Goal: Information Seeking & Learning: Learn about a topic

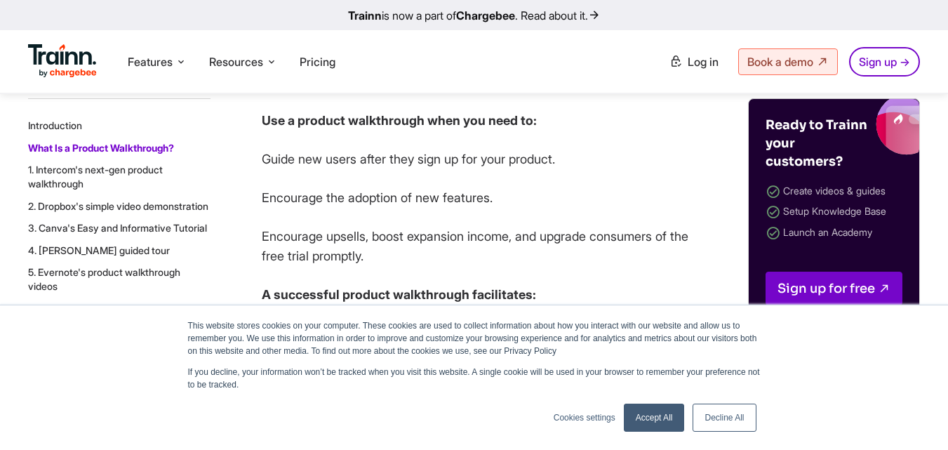
scroll to position [1490, 0]
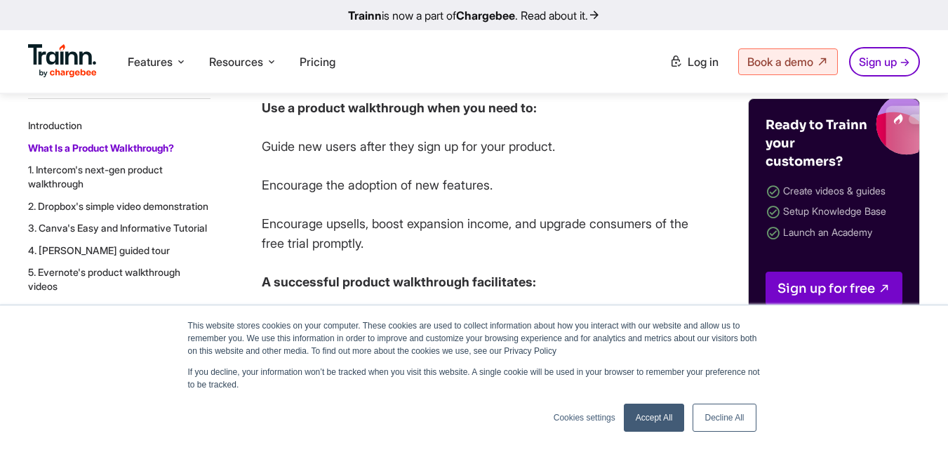
click at [710, 409] on link "Decline All" at bounding box center [724, 417] width 63 height 28
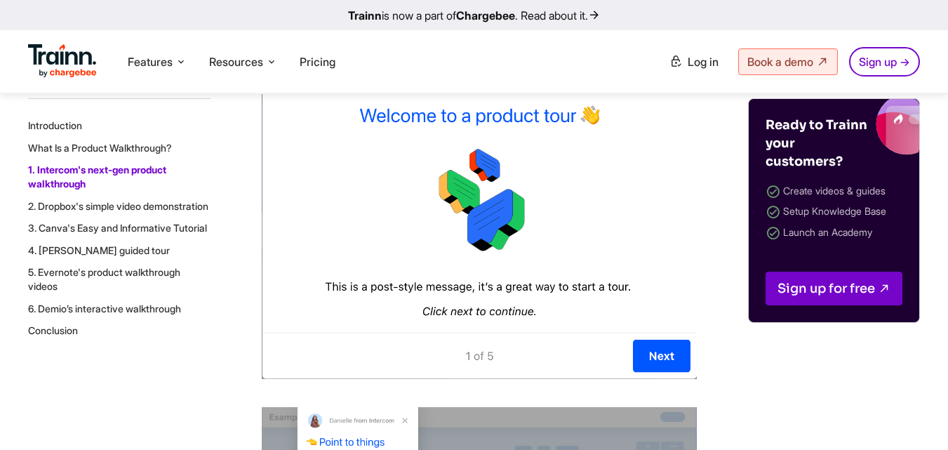
scroll to position [2740, 0]
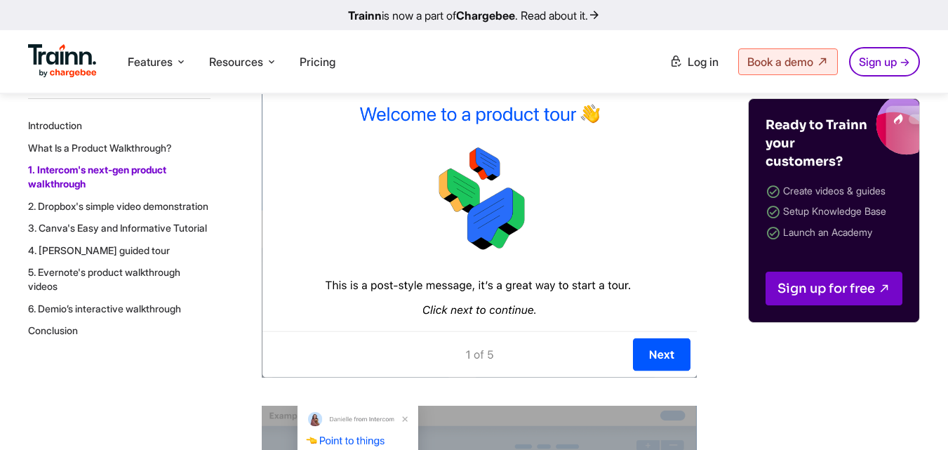
click at [673, 378] on img at bounding box center [479, 214] width 435 height 327
click at [652, 378] on img at bounding box center [479, 214] width 435 height 327
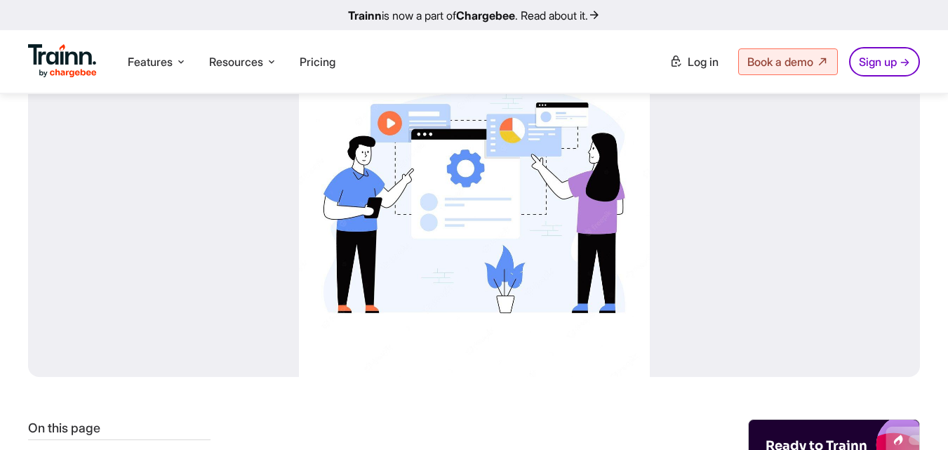
scroll to position [0, 0]
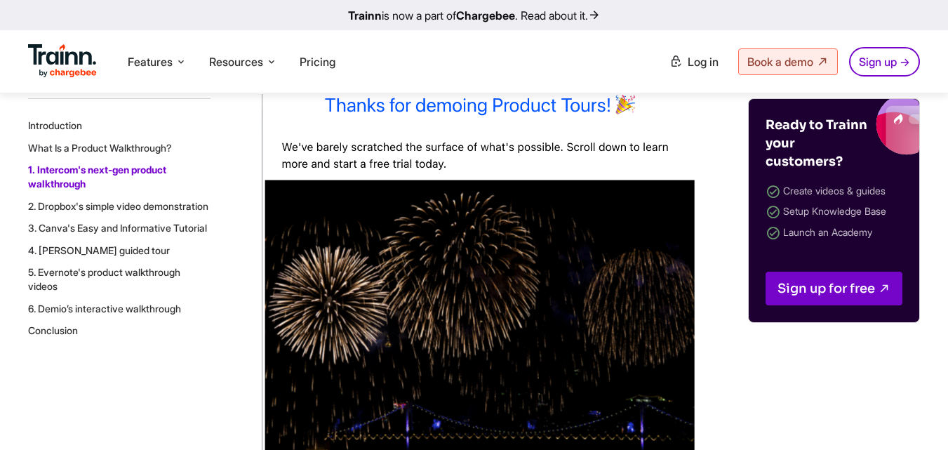
scroll to position [3692, 0]
